Goal: Task Accomplishment & Management: Complete application form

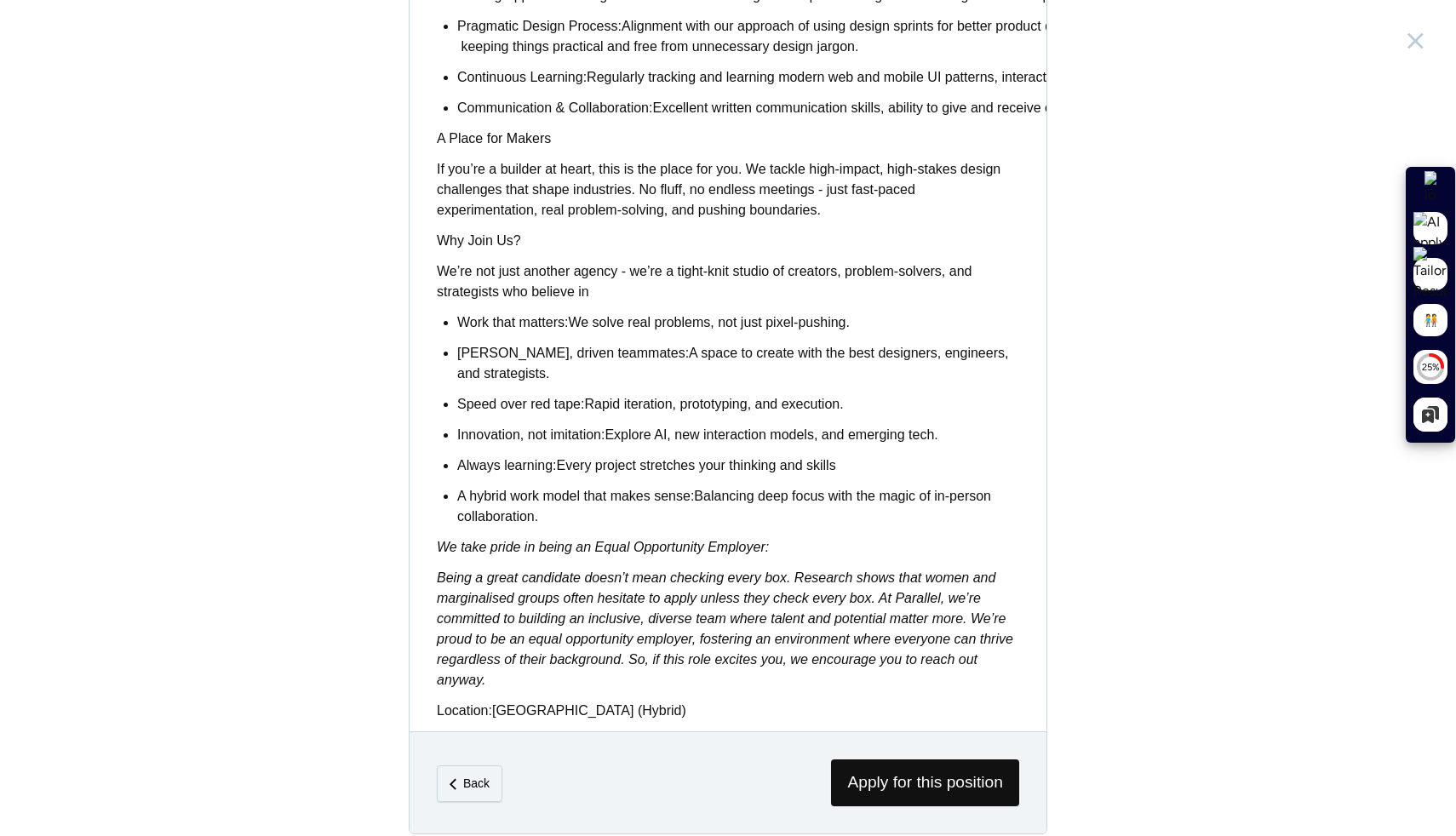
scroll to position [1201, 0]
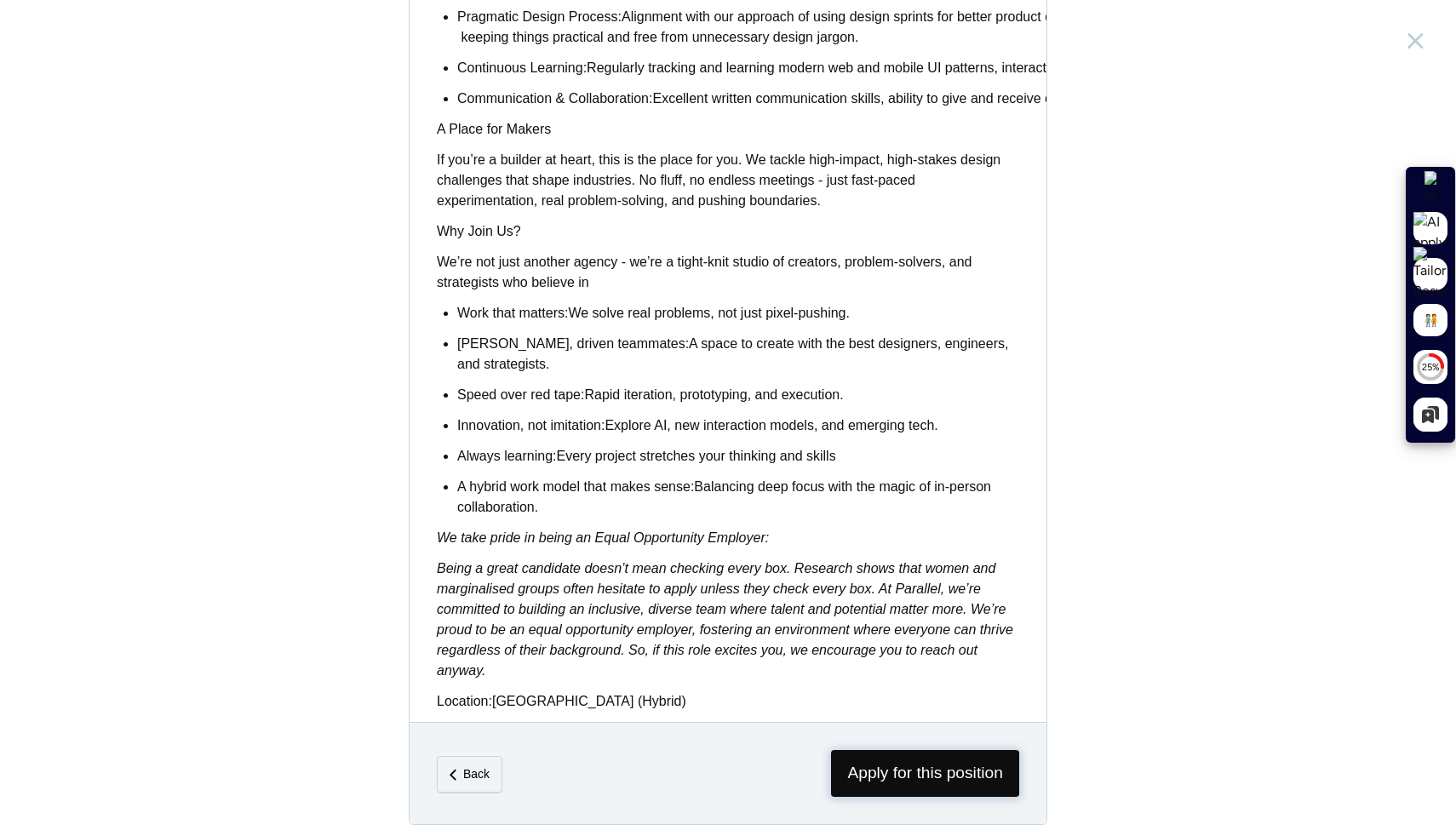
click at [891, 750] on span "Apply for this position" at bounding box center [925, 773] width 189 height 47
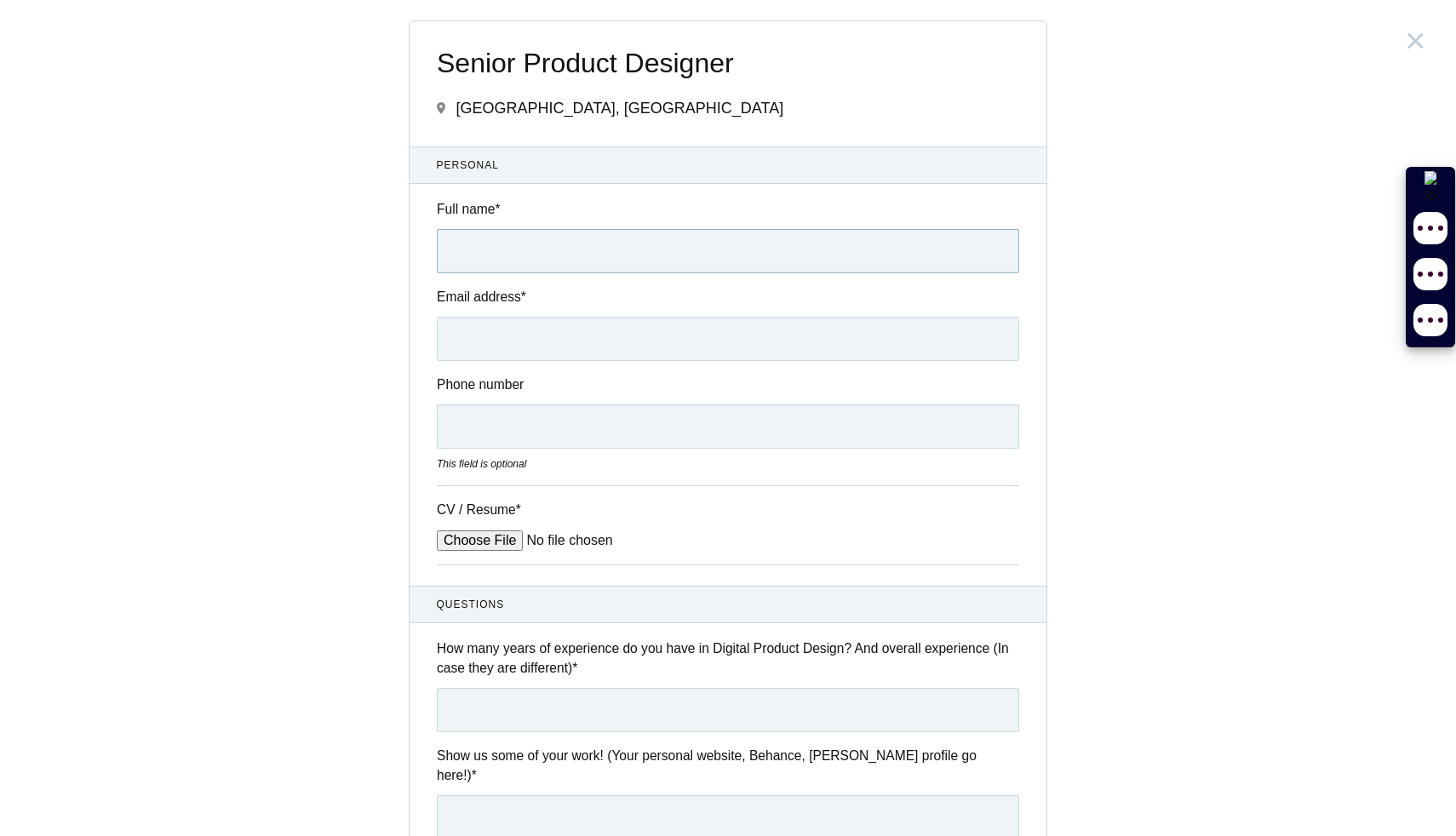
click at [722, 260] on input "Full name *" at bounding box center [728, 251] width 582 height 44
type input "Nilesh Bagde"
type input "nileshbagde02@outlook.com"
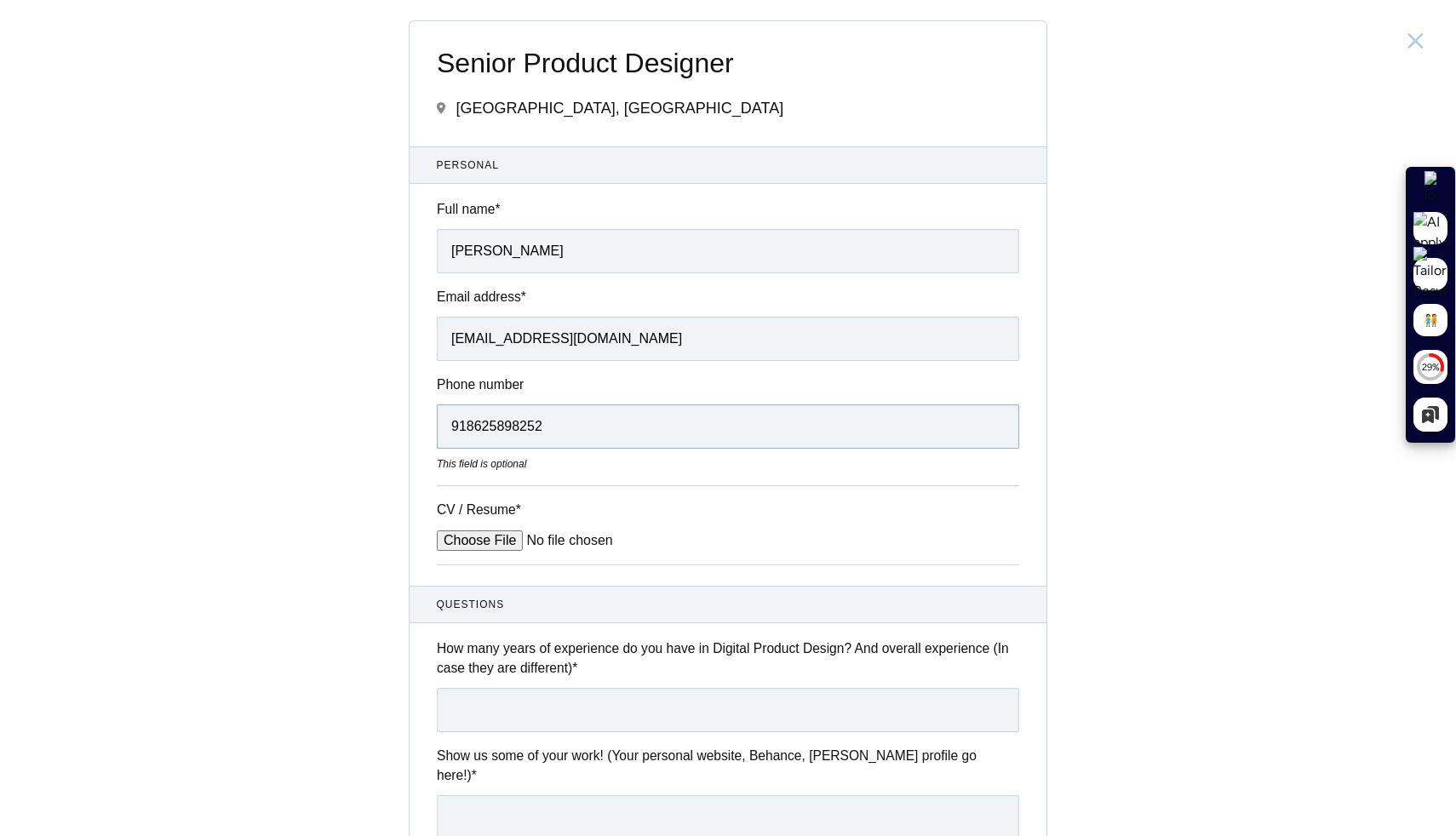
drag, startPoint x: 469, startPoint y: 429, endPoint x: 439, endPoint y: 428, distance: 30.0
click at [440, 428] on input "918625898252" at bounding box center [728, 426] width 582 height 44
type input "8625898252"
click at [486, 537] on input "CV / Resume *" at bounding box center [565, 540] width 258 height 20
type input "C:\fakepath\Nilesh Bagde-Product Designer-Resume.pdf"
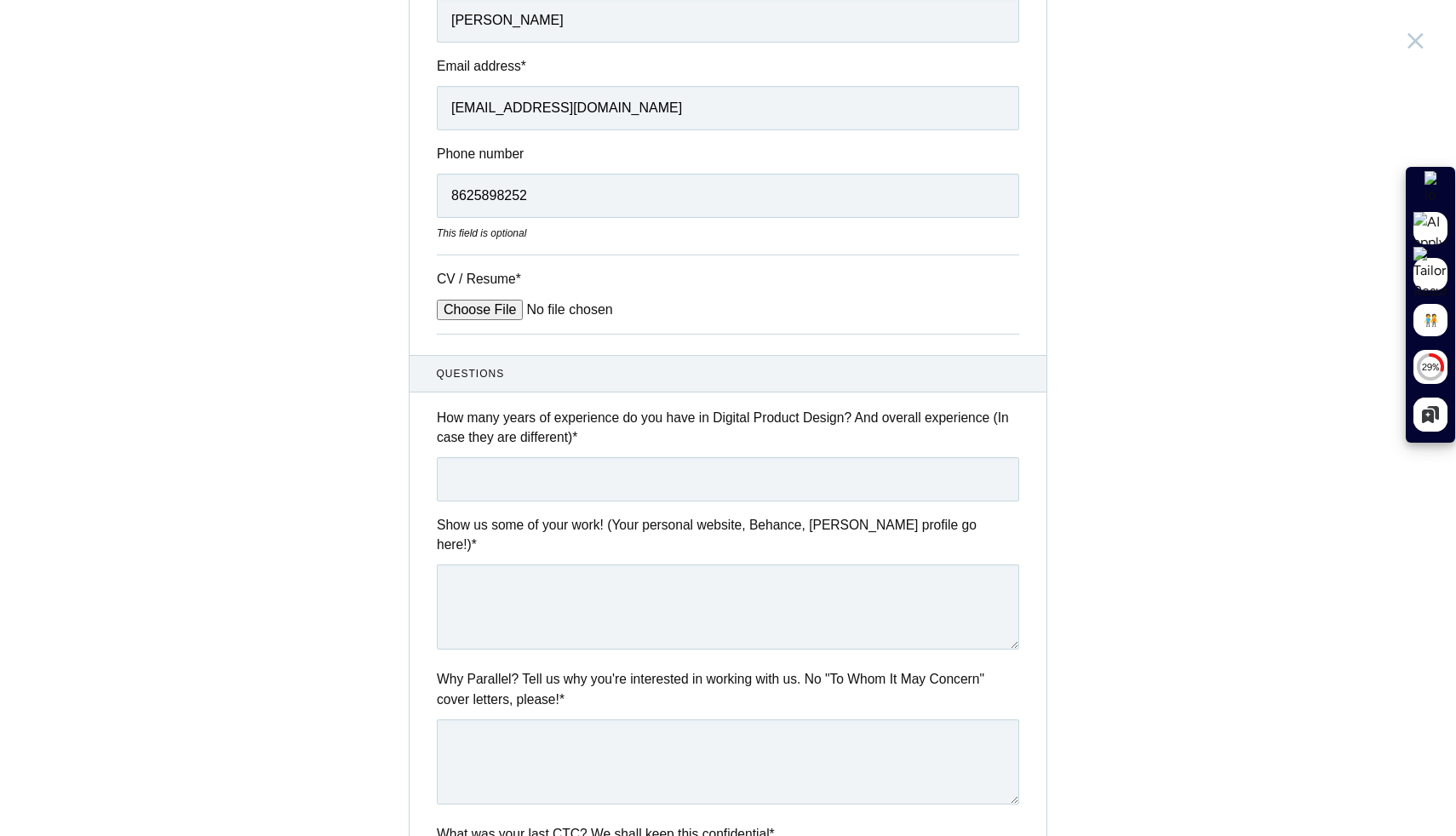
scroll to position [275, 0]
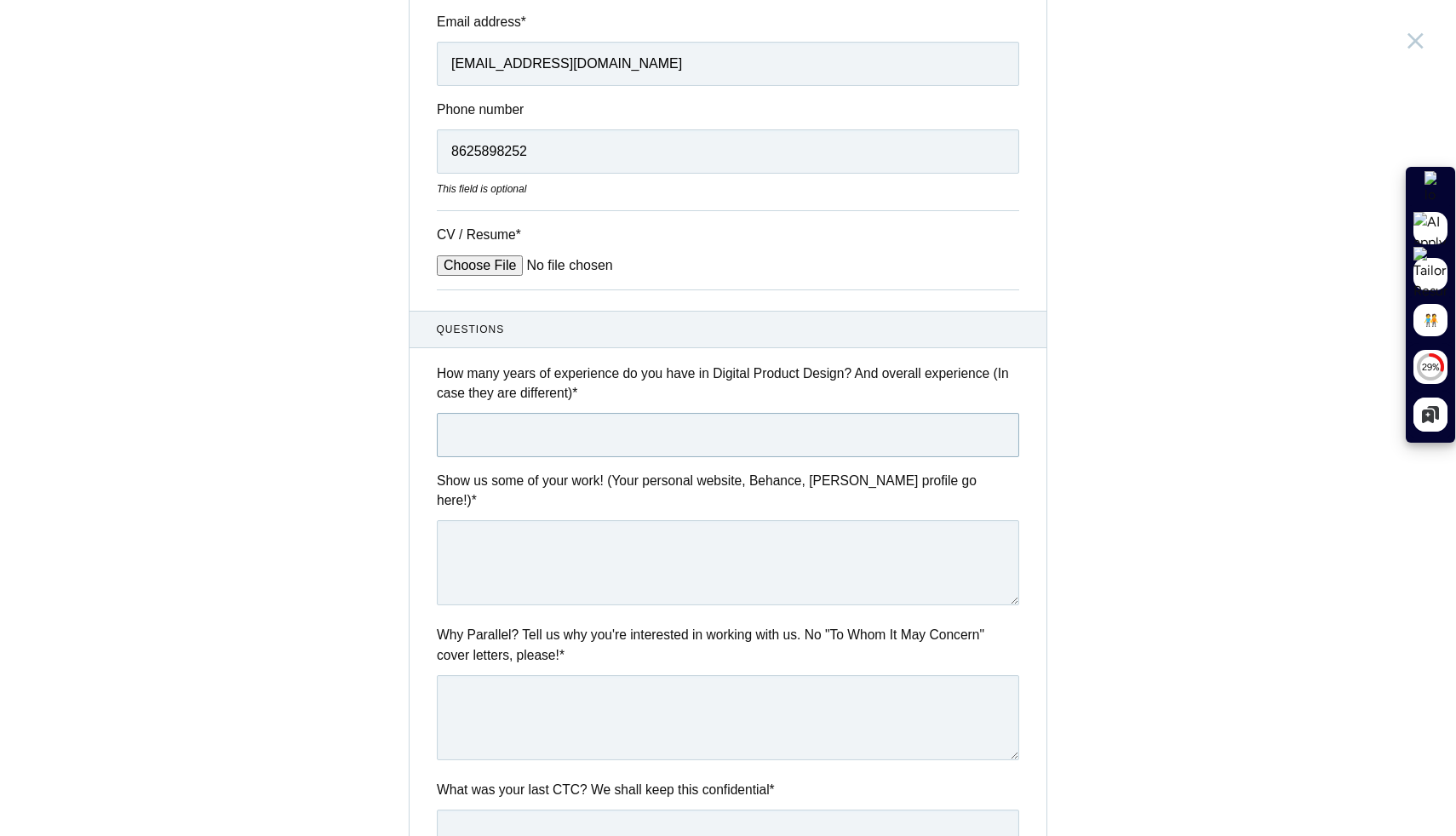
click at [529, 433] on input "text" at bounding box center [728, 435] width 582 height 44
type input "4"
click at [554, 520] on textarea at bounding box center [728, 562] width 582 height 85
type textarea "."
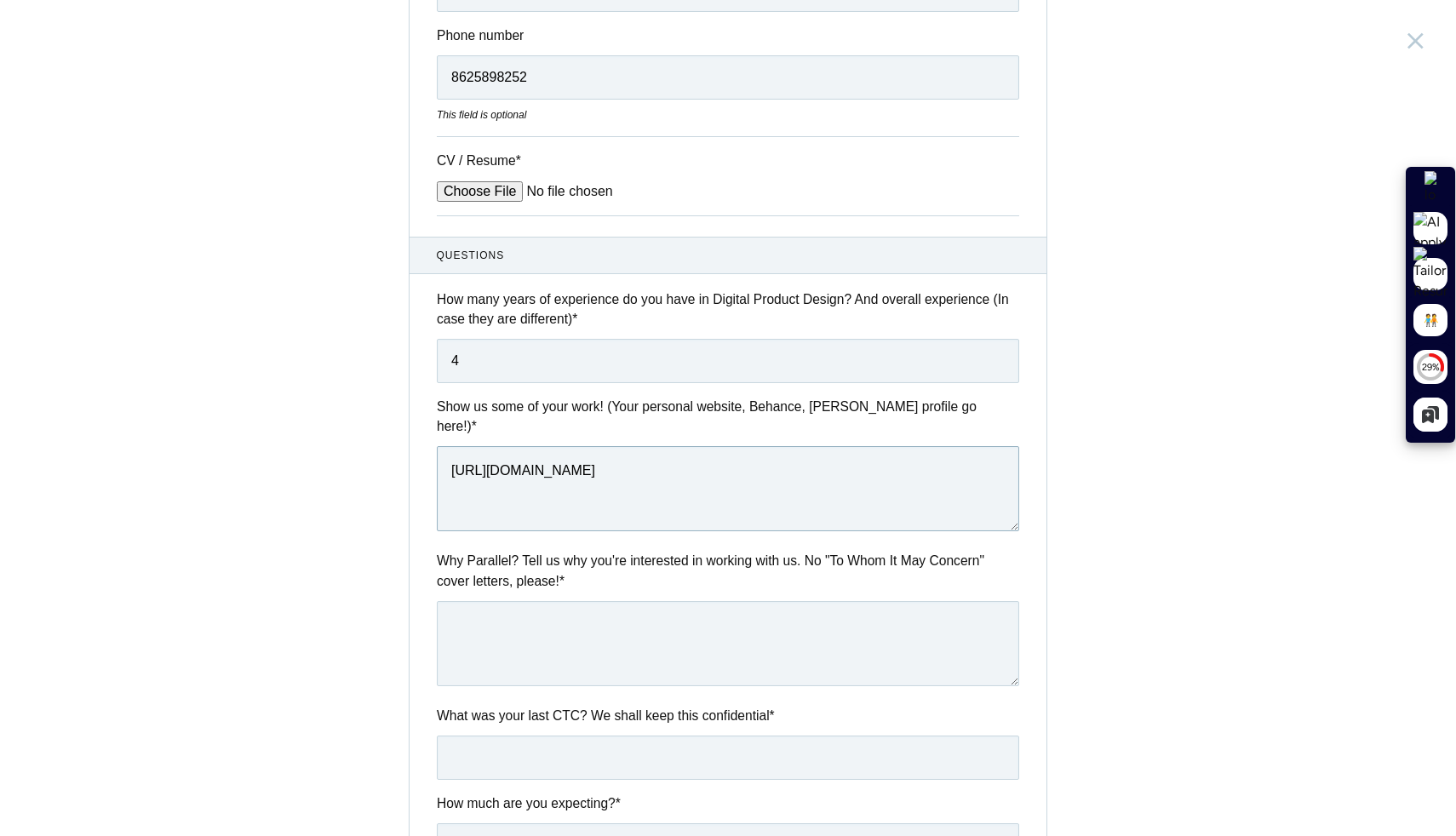
type textarea "https://nileshbagde.com/"
click at [547, 601] on textarea at bounding box center [728, 644] width 582 height 85
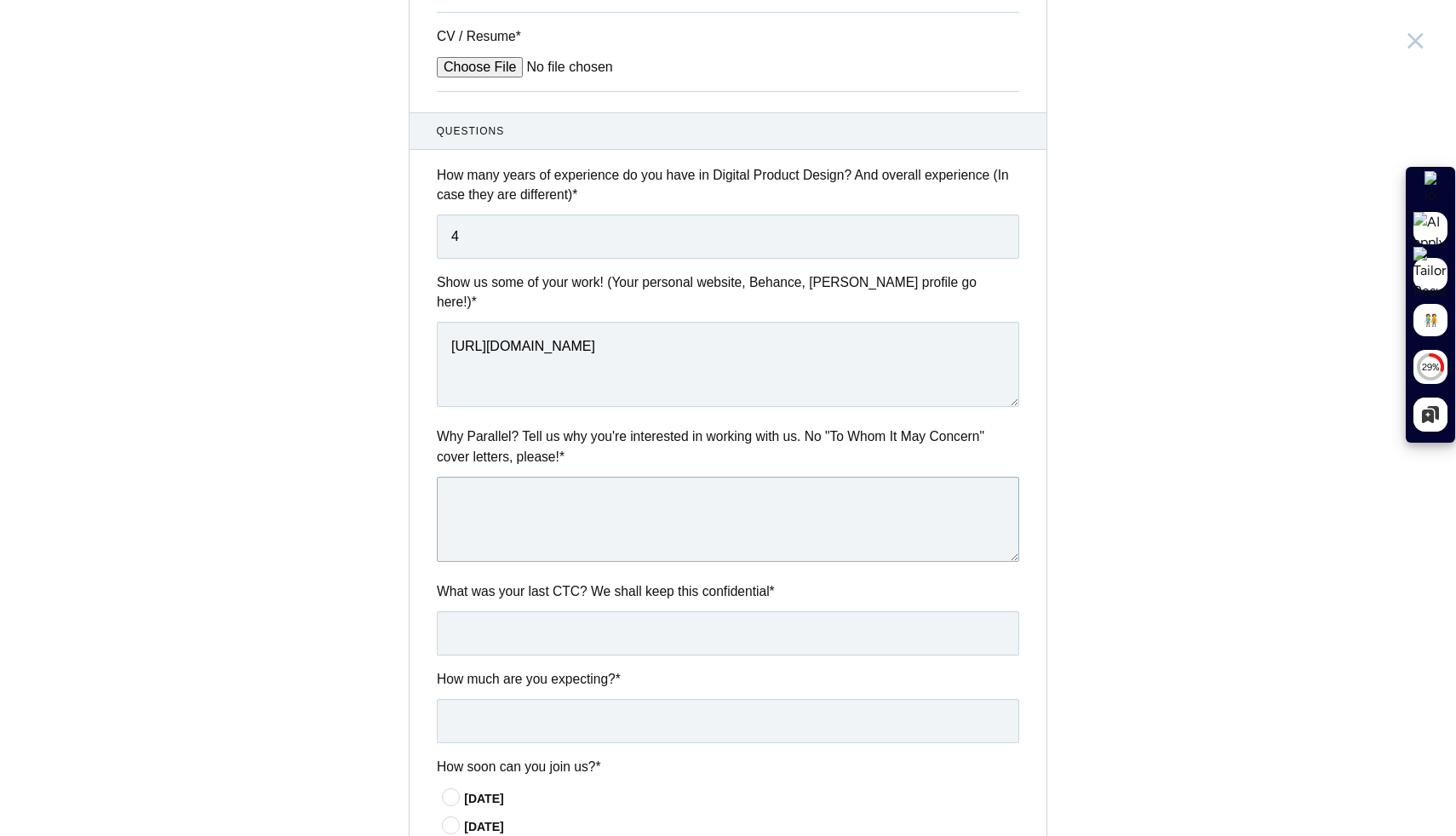
scroll to position [506, 0]
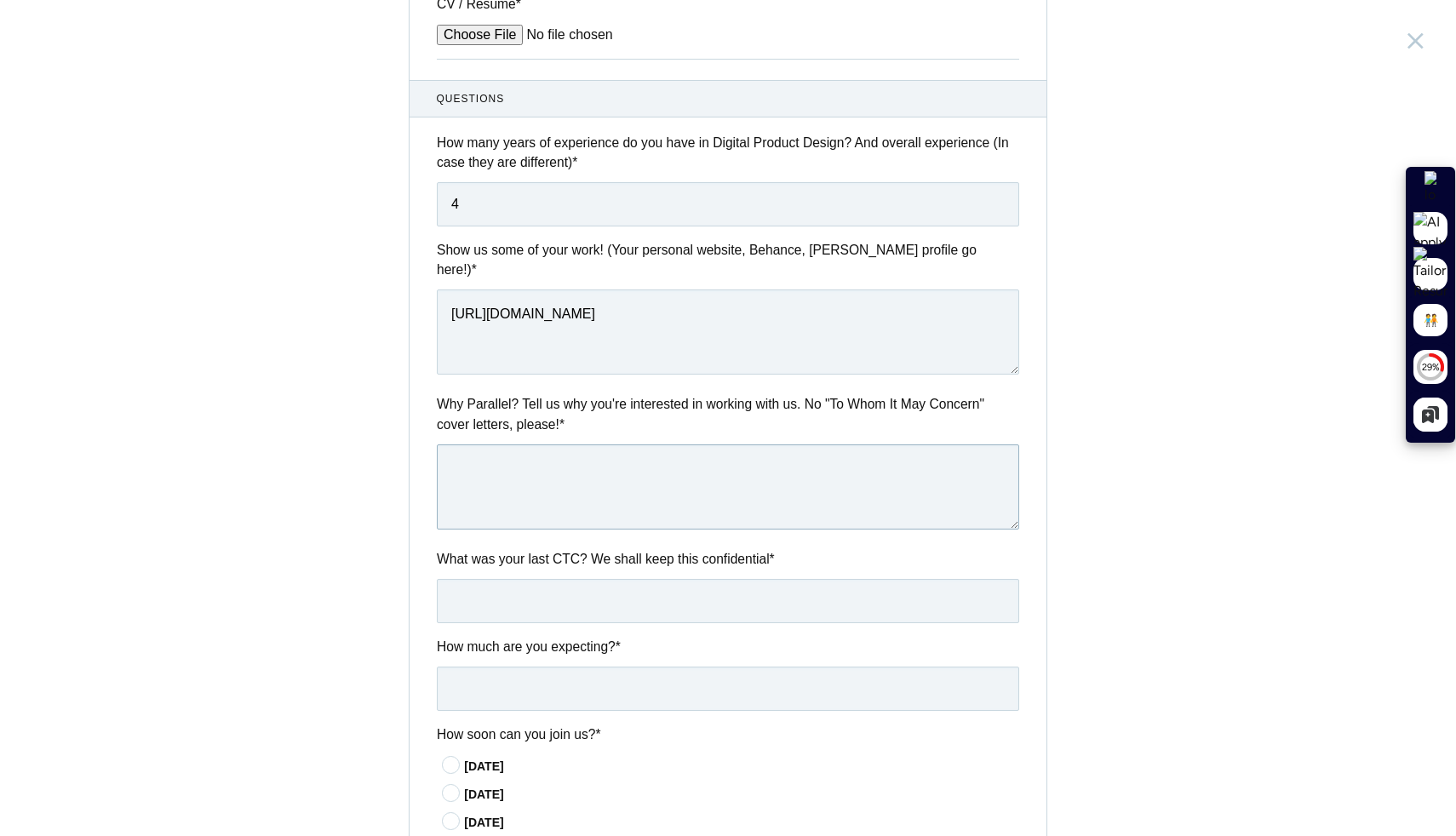
paste textarea "Subject: Application for Product Designer Role Dear Hiring Manager, I am excite…"
type textarea "Subject: Application for Product Designer Role Dear Hiring Manager, I am excite…"
click at [641, 579] on input "text" at bounding box center [728, 601] width 582 height 44
type input "1320000"
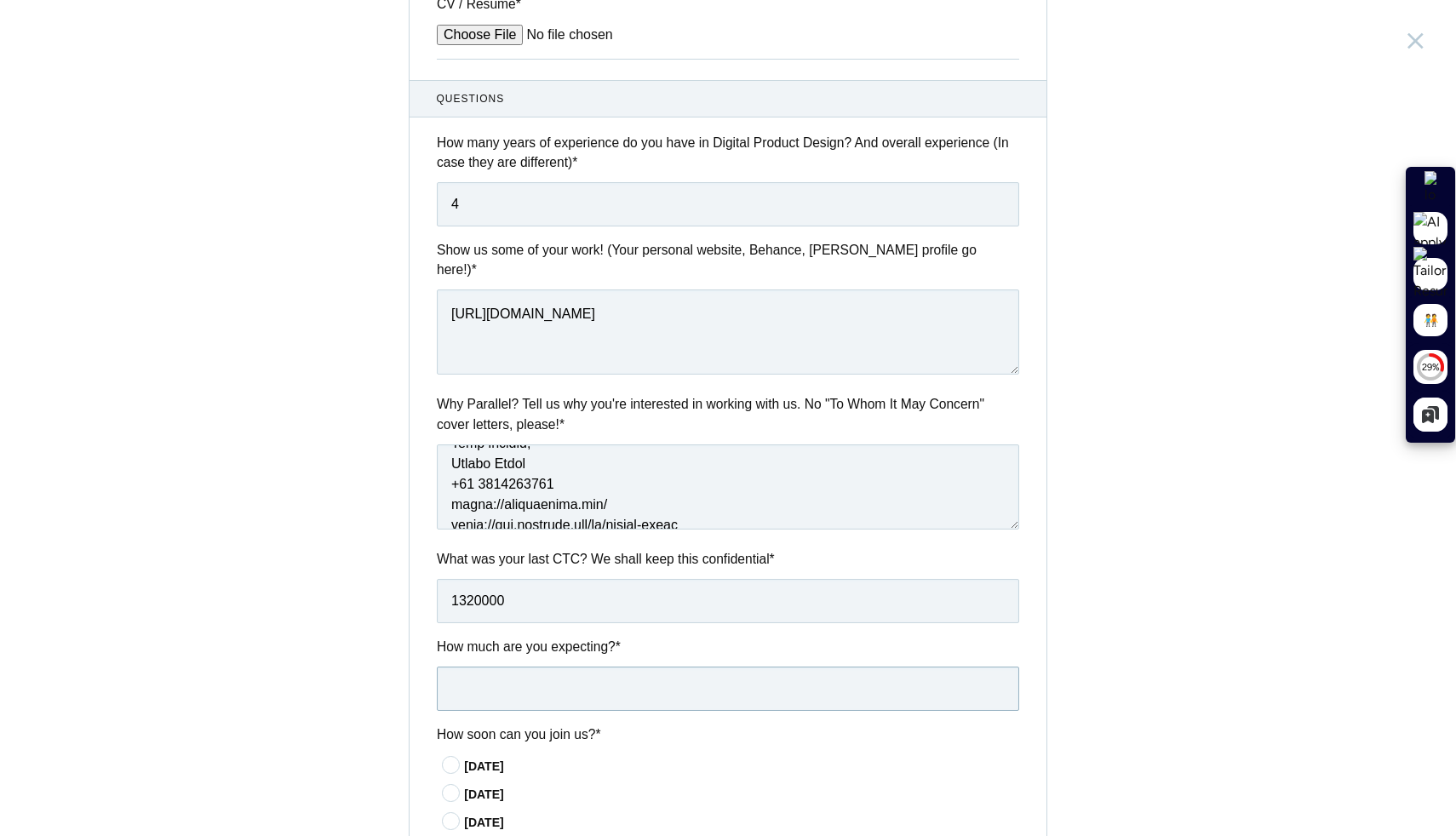
click at [616, 667] on input "text" at bounding box center [728, 689] width 582 height 44
click at [659, 583] on input "1320000" at bounding box center [728, 601] width 582 height 44
click at [644, 667] on input "text" at bounding box center [728, 689] width 582 height 44
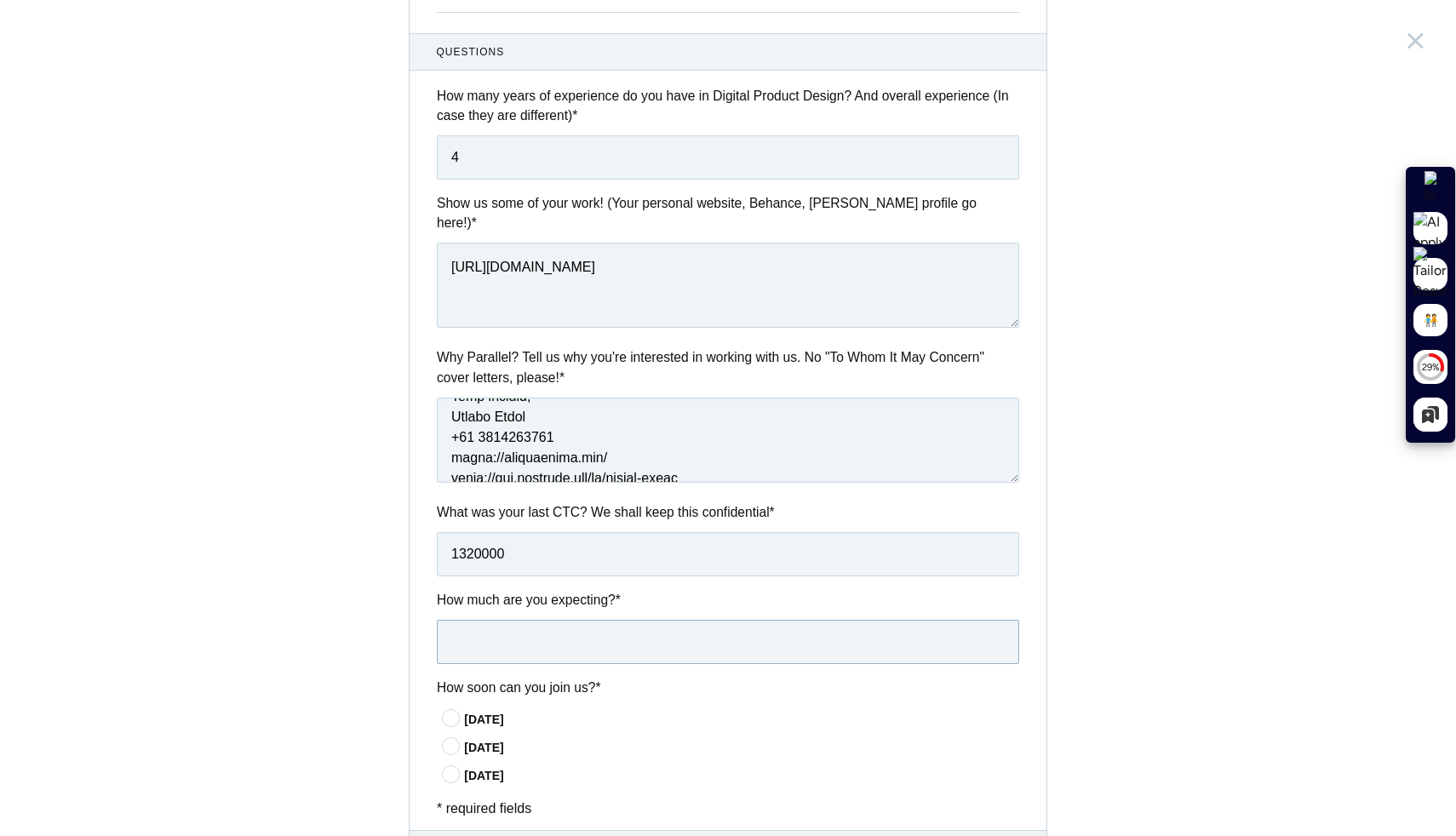
scroll to position [656, 0]
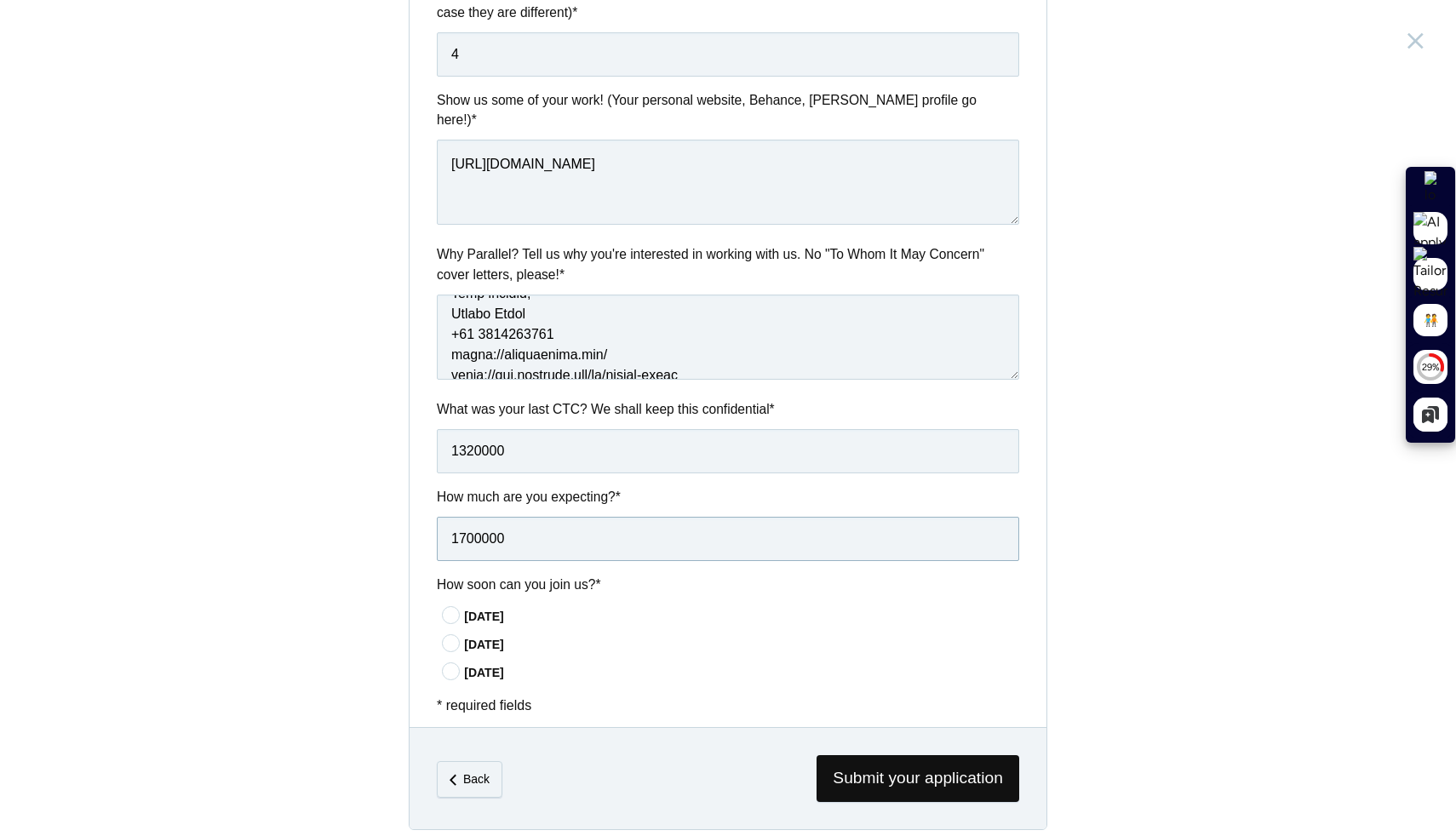
type input "1700000"
click at [503, 608] on div "In 15 days" at bounding box center [742, 617] width 555 height 18
click at [0, 0] on input"] "In 15 days" at bounding box center [0, 0] width 0 height 0
click at [970, 759] on span "Submit your application" at bounding box center [918, 779] width 203 height 47
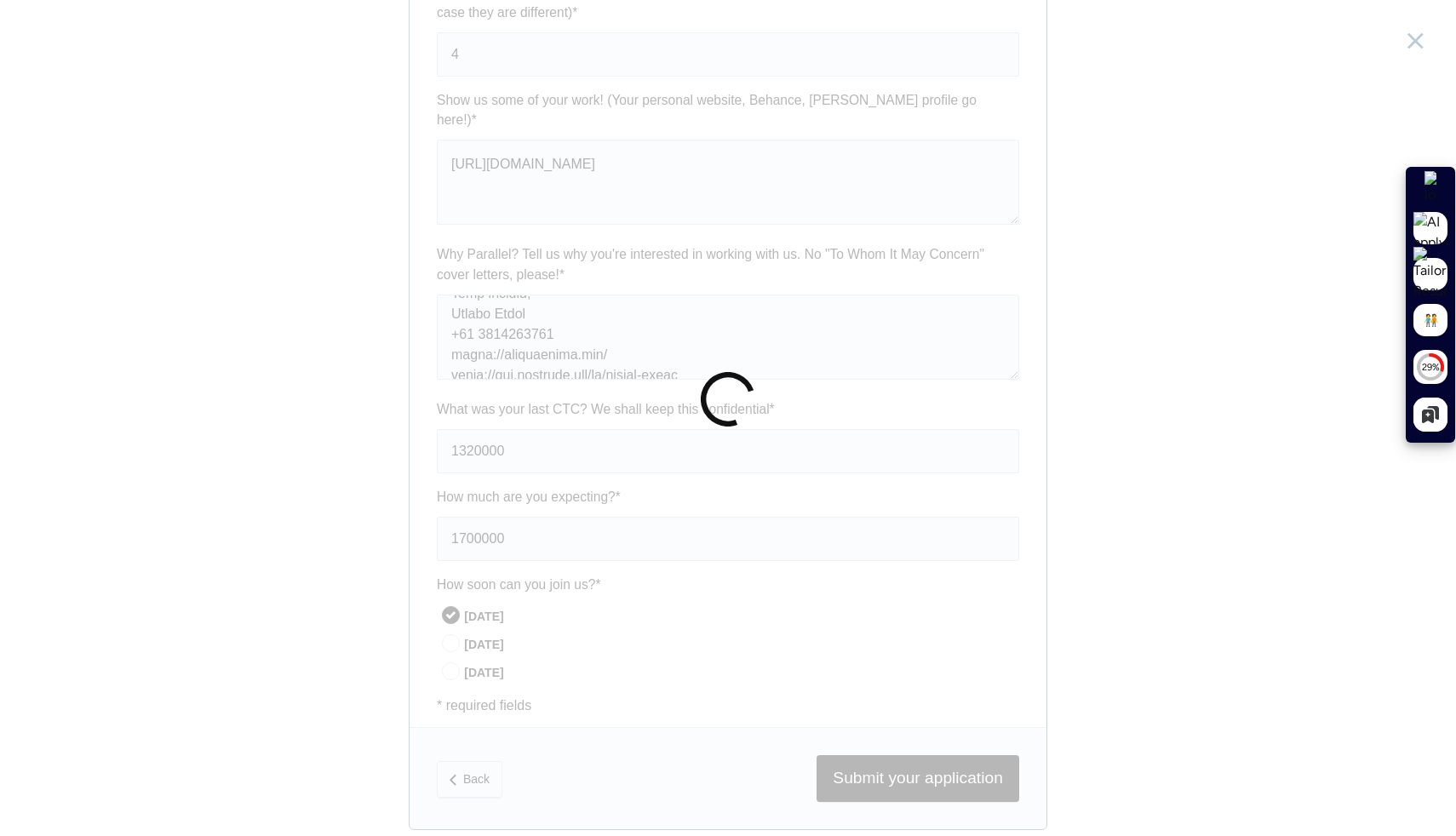
scroll to position [0, 0]
